Goal: Transaction & Acquisition: Purchase product/service

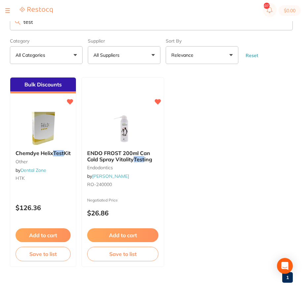
drag, startPoint x: 34, startPoint y: 30, endPoint x: -16, endPoint y: 39, distance: 51.2
click at [10, 30] on input "test" at bounding box center [151, 21] width 283 height 17
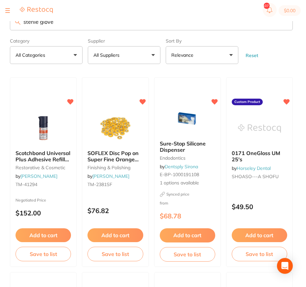
type input "sterile glove"
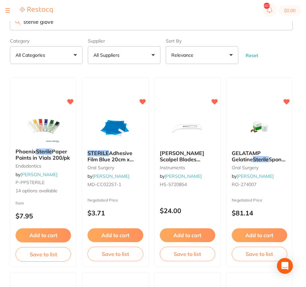
drag, startPoint x: 63, startPoint y: 21, endPoint x: -16, endPoint y: 28, distance: 79.8
click at [67, 29] on input "sterile glove" at bounding box center [151, 21] width 283 height 17
drag, startPoint x: 70, startPoint y: 25, endPoint x: 10, endPoint y: 29, distance: 59.5
click at [10, 29] on input "sterile glove" at bounding box center [151, 21] width 283 height 17
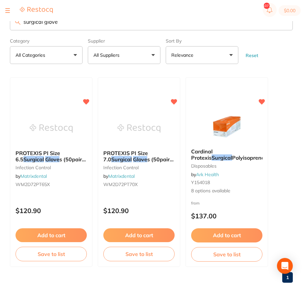
drag, startPoint x: 76, startPoint y: 22, endPoint x: -16, endPoint y: 36, distance: 93.0
click at [10, 30] on input "surgical glove" at bounding box center [151, 21] width 283 height 17
type input "clini"
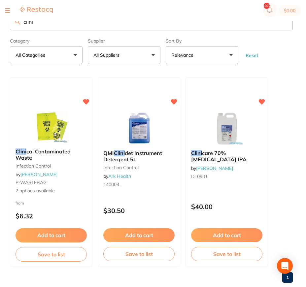
scroll to position [15, 0]
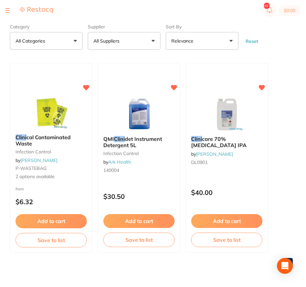
click at [7, 10] on button at bounding box center [7, 10] width 5 height 1
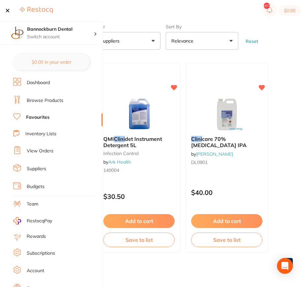
click at [63, 100] on link "Browse Products" at bounding box center [45, 100] width 37 height 7
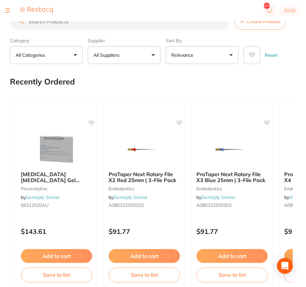
click at [77, 26] on input "search" at bounding box center [119, 21] width 219 height 16
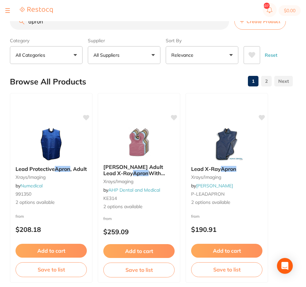
drag, startPoint x: 77, startPoint y: 24, endPoint x: 2, endPoint y: 26, distance: 74.8
click at [10, 26] on input "apron" at bounding box center [119, 21] width 219 height 16
type input "sharp container"
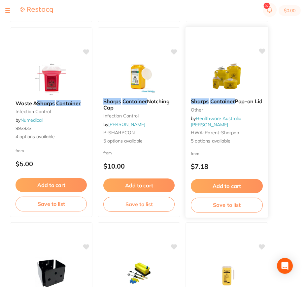
scroll to position [67, 0]
